Goal: Information Seeking & Learning: Find specific fact

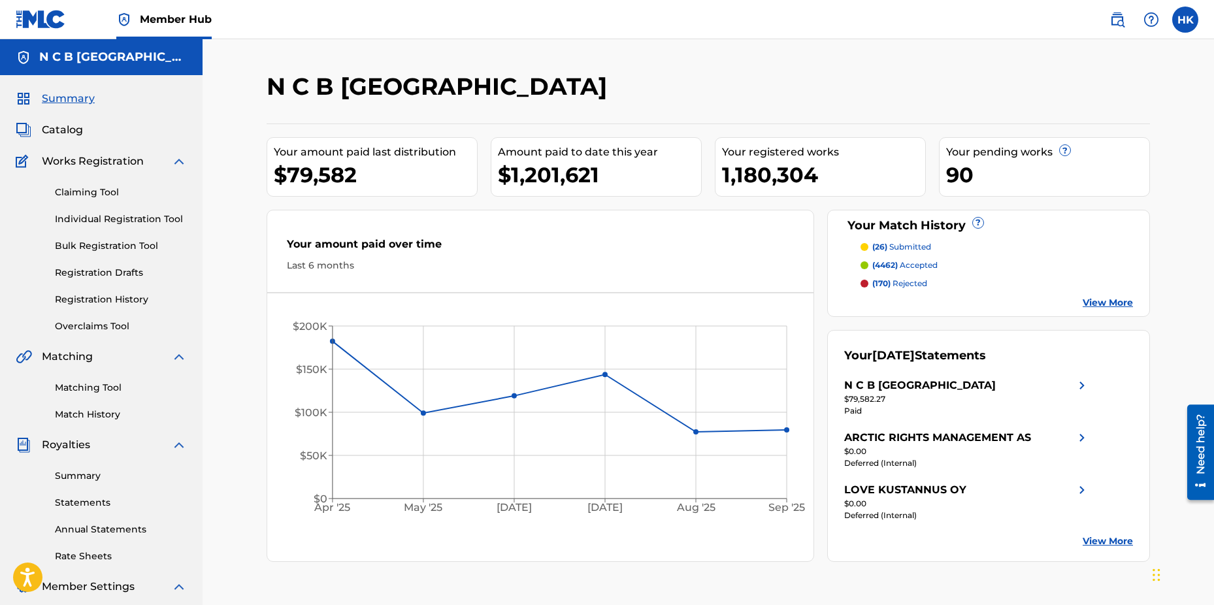
drag, startPoint x: 69, startPoint y: 133, endPoint x: 97, endPoint y: 132, distance: 28.1
click at [69, 133] on span "Catalog" at bounding box center [62, 130] width 41 height 16
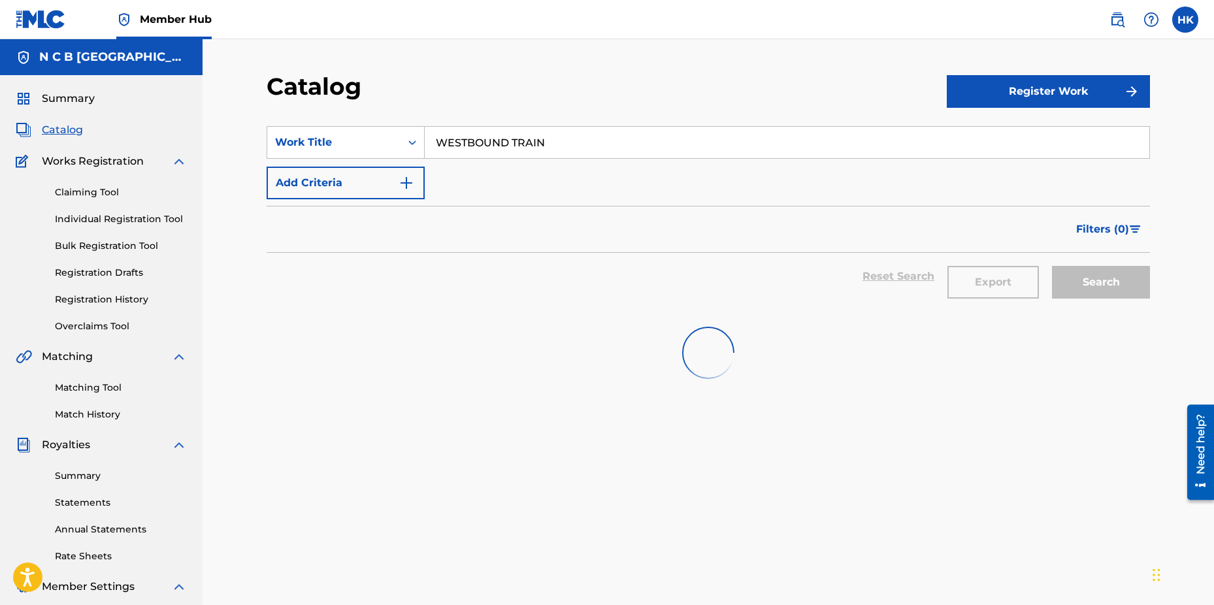
click at [587, 143] on input "WESTBOUND TRAIN" at bounding box center [787, 142] width 724 height 31
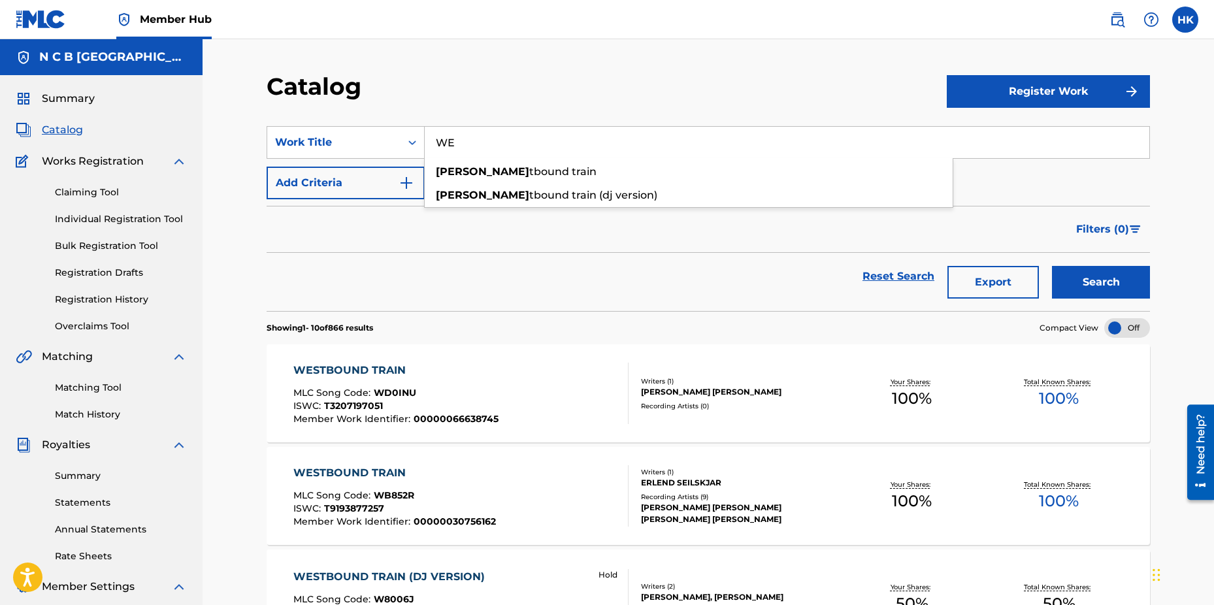
type input "W"
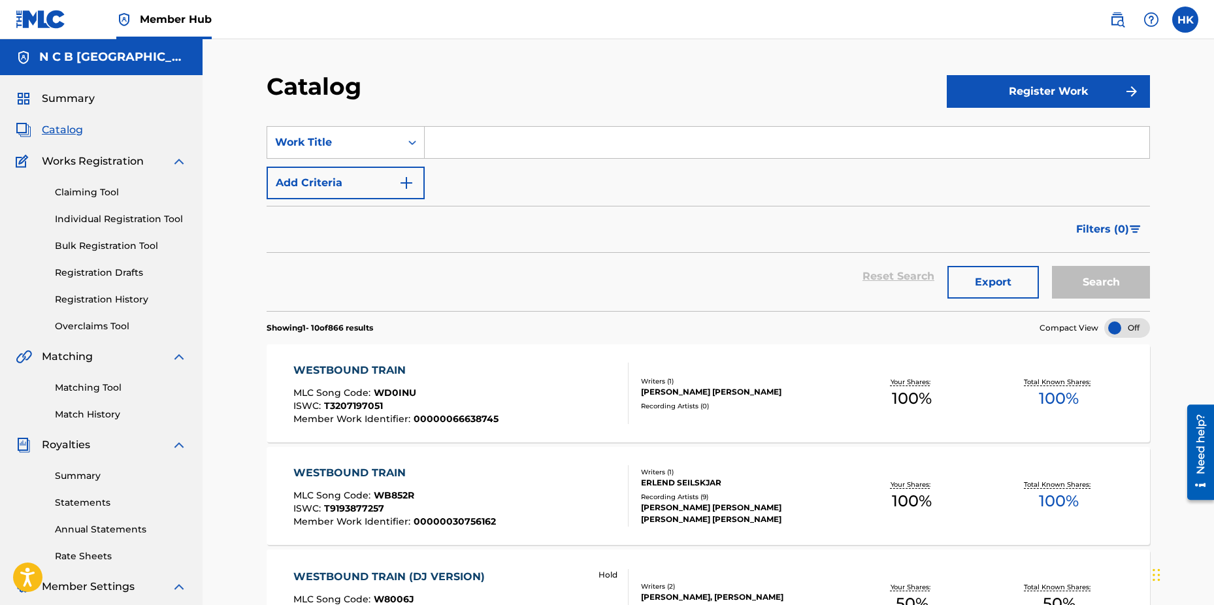
paste input "IMAGE OF A PIMP"
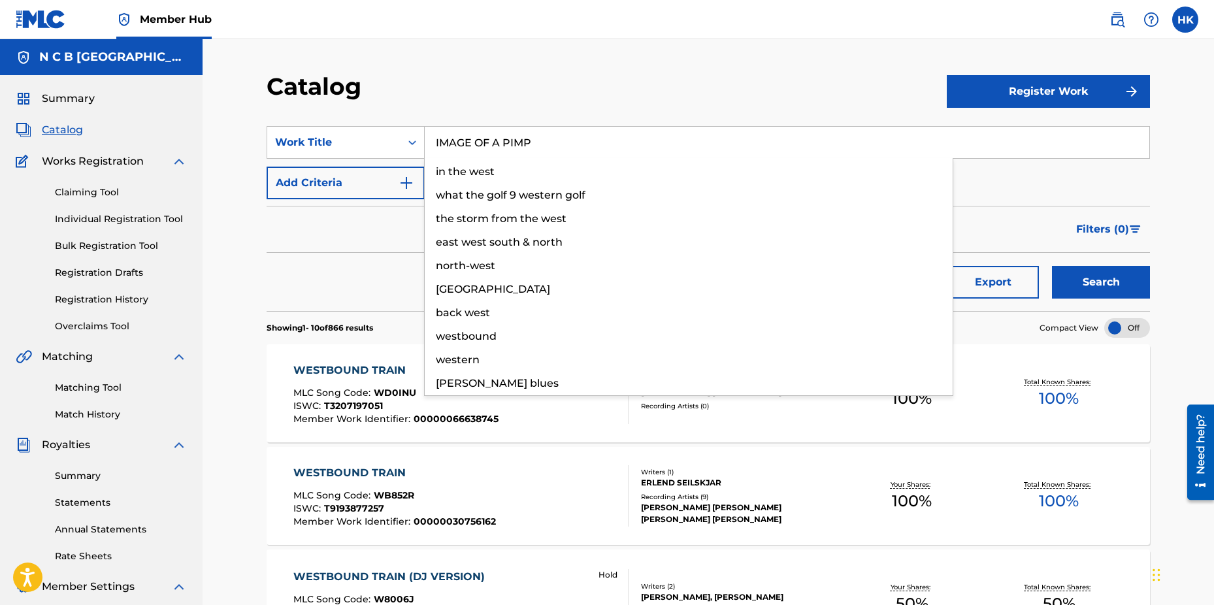
click at [1052, 266] on button "Search" at bounding box center [1101, 282] width 98 height 33
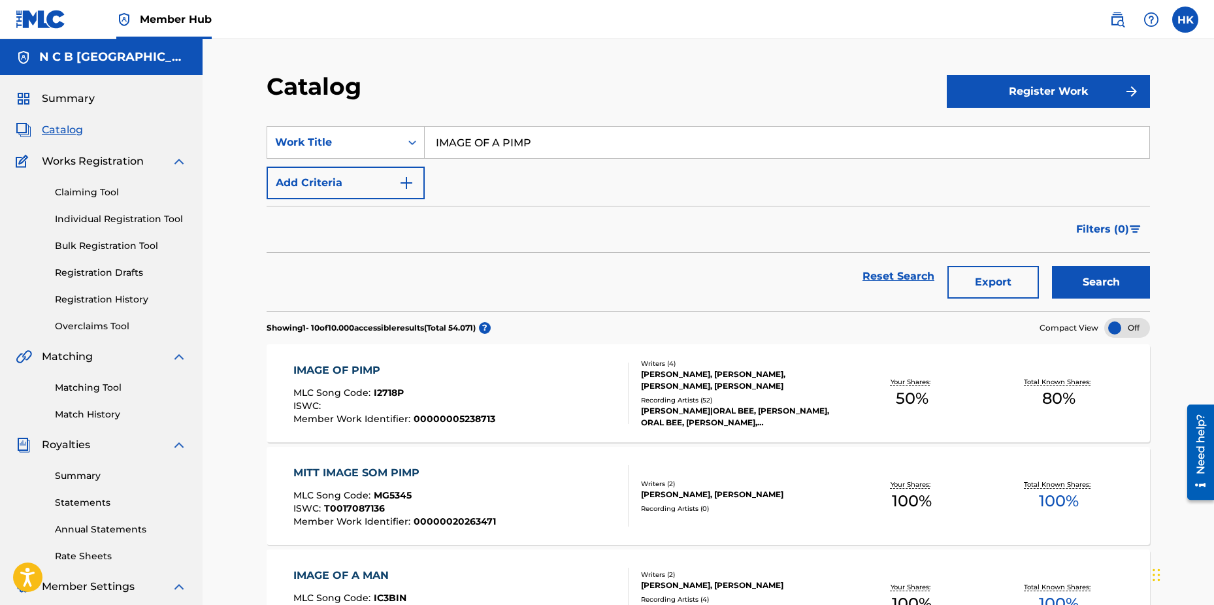
type input "IMAGE OF A PIMP"
click at [662, 415] on div "[PERSON_NAME]|ORAL BEE, [PERSON_NAME], ORAL BEE, [PERSON_NAME], [PERSON_NAME]|O…" at bounding box center [739, 417] width 197 height 24
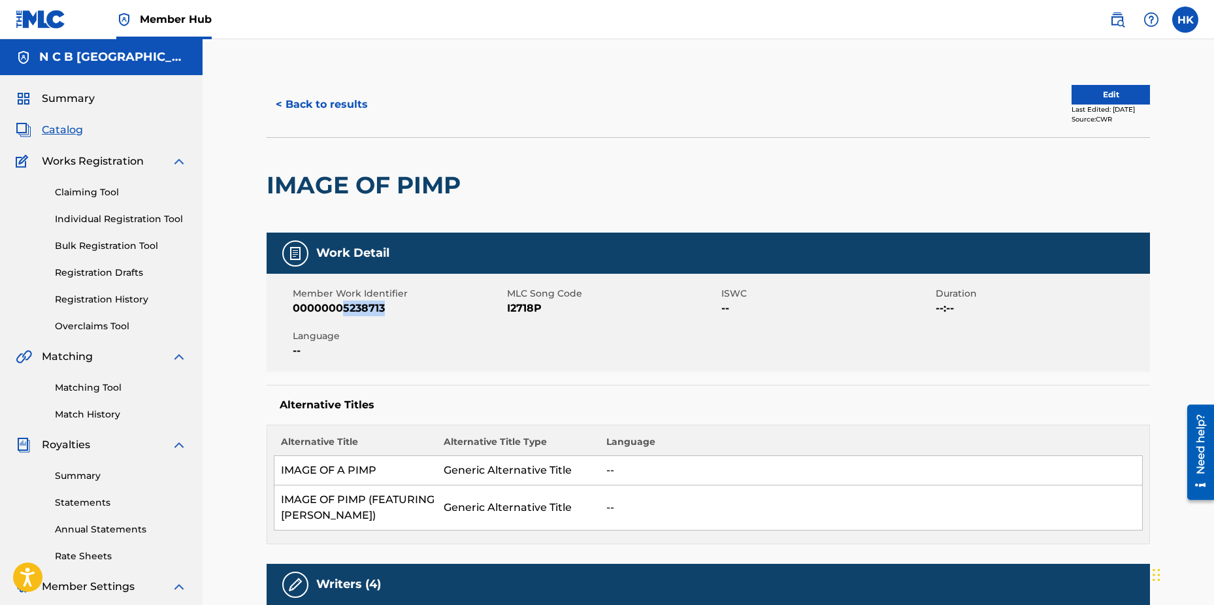
drag, startPoint x: 344, startPoint y: 309, endPoint x: 383, endPoint y: 309, distance: 39.8
click at [383, 309] on span "00000005238713" at bounding box center [398, 308] width 211 height 16
copy span "5238713"
